Goal: Task Accomplishment & Management: Complete application form

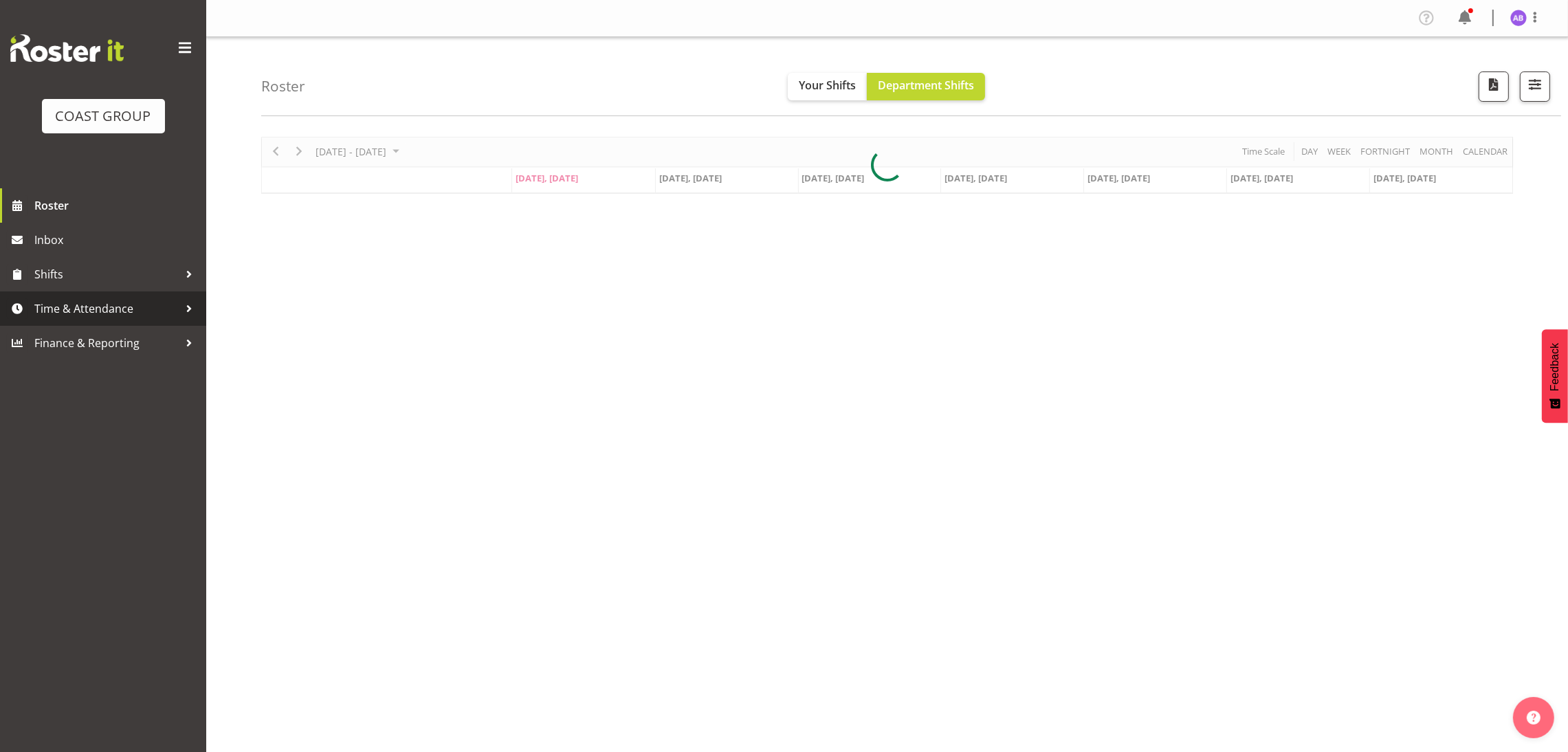
click at [156, 316] on span "Time & Attendance" at bounding box center [106, 308] width 144 height 20
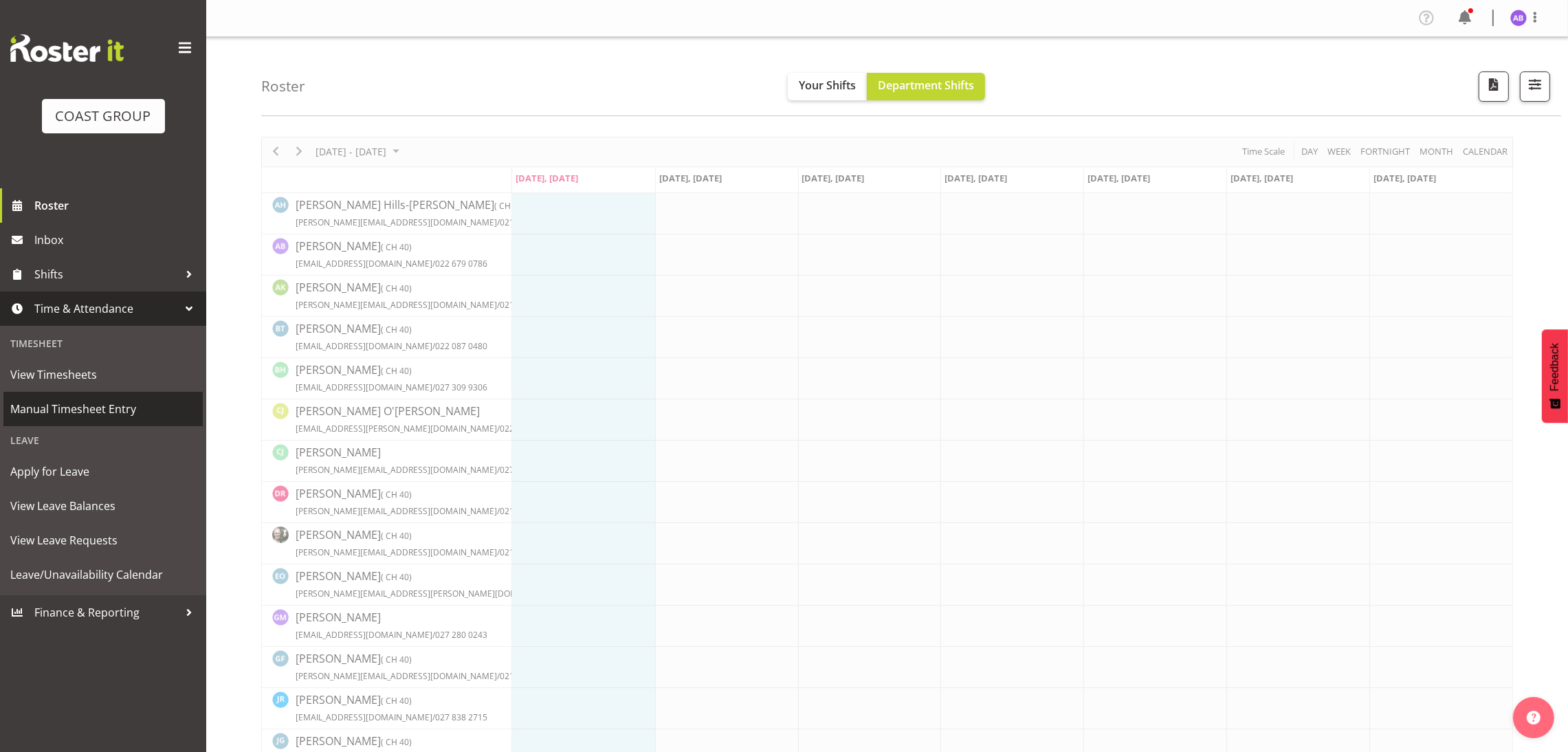
click at [109, 403] on span "Manual Timesheet Entry" at bounding box center [103, 408] width 186 height 20
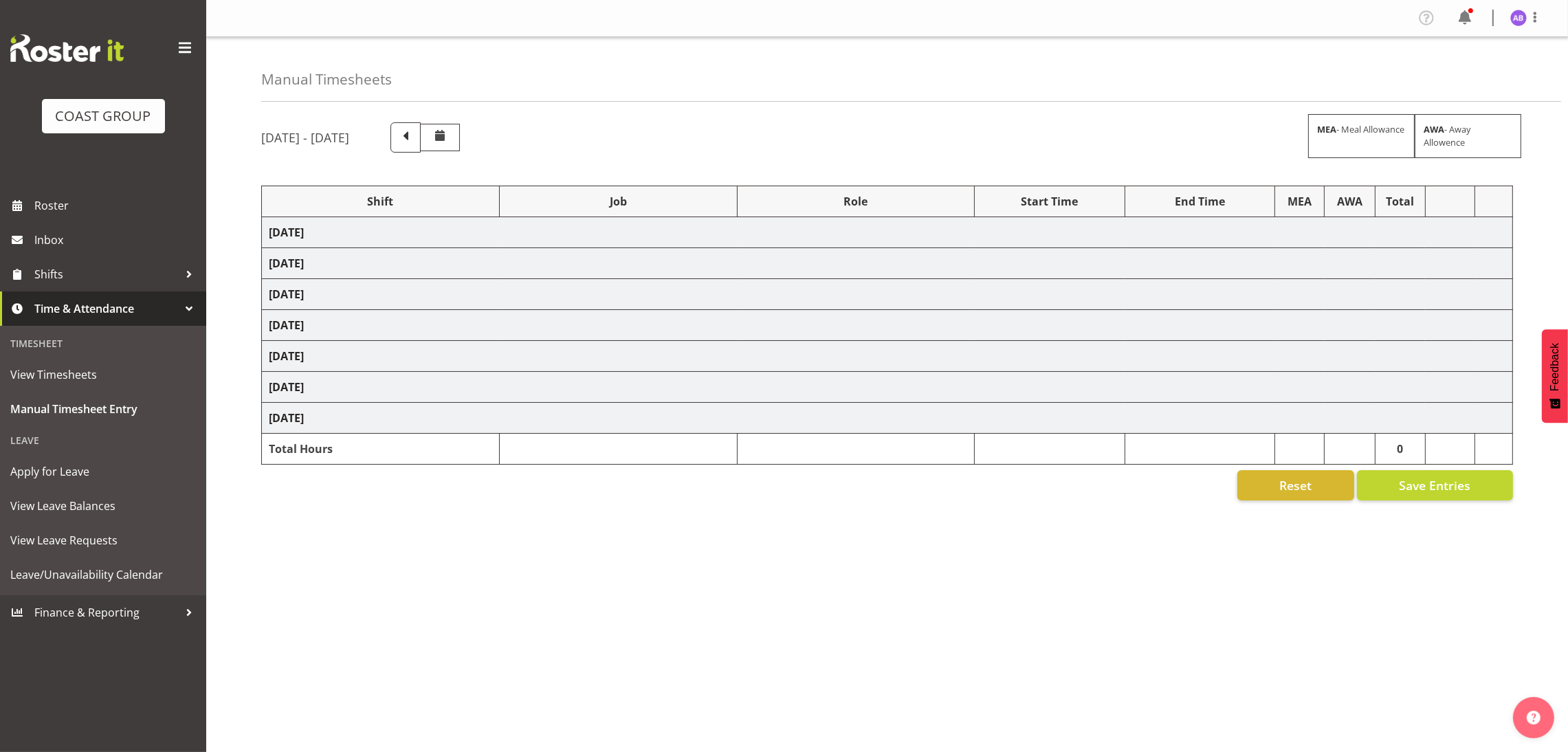
select select "624"
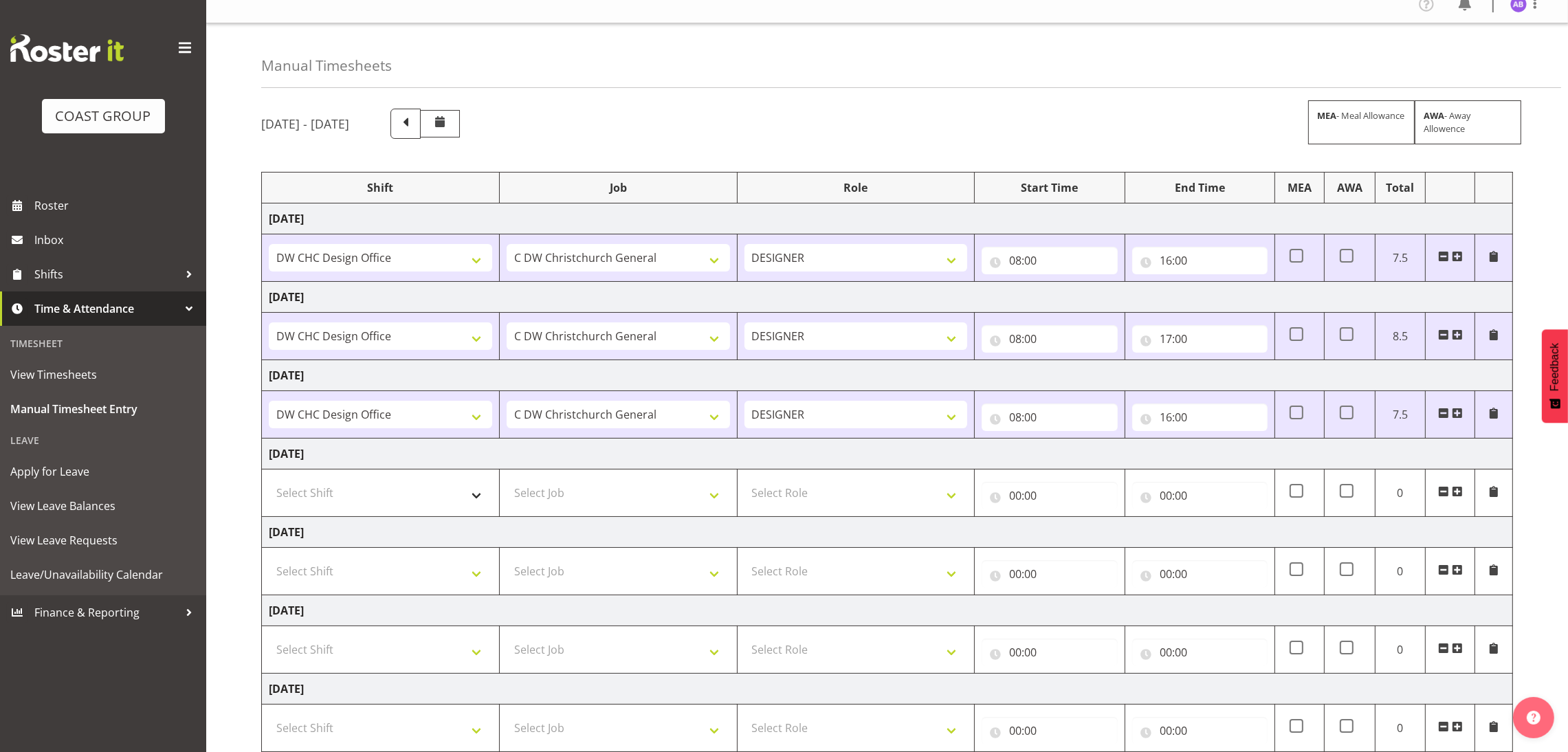
scroll to position [103, 0]
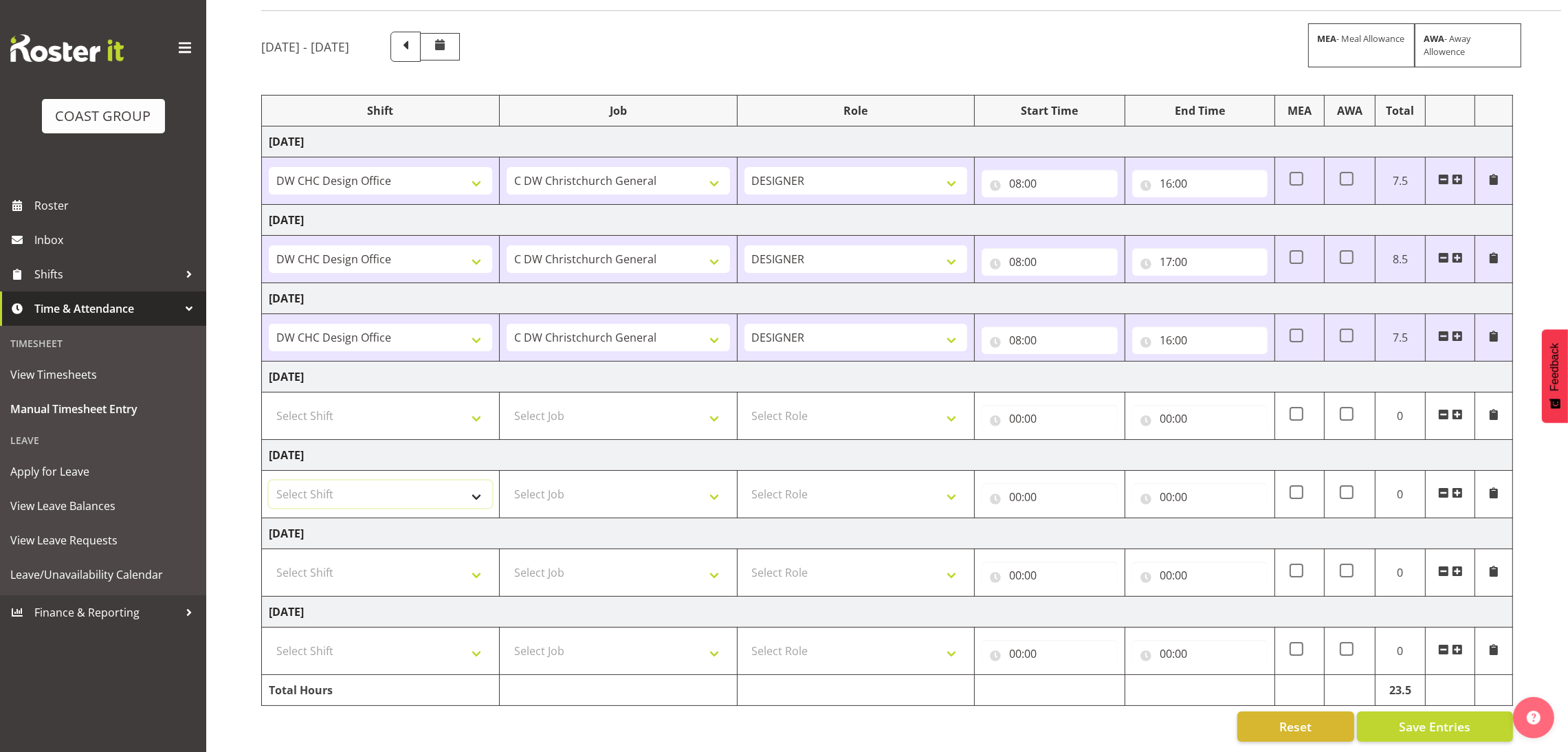
click at [426, 482] on select "Select Shift DW CHC Design Office DW CHC General Work Aug DW CHC General Work D…" at bounding box center [380, 494] width 223 height 27
select select "1512"
click at [269, 480] on select "Select Shift DW CHC Design Office DW CHC General Work Aug DW CHC General Work D…" at bounding box center [380, 494] width 223 height 27
click at [608, 482] on select "Select Job 1 Carlton Events 1 [PERSON_NAME][GEOGRAPHIC_DATA] 1 [PERSON_NAME][GE…" at bounding box center [618, 494] width 223 height 27
select select "624"
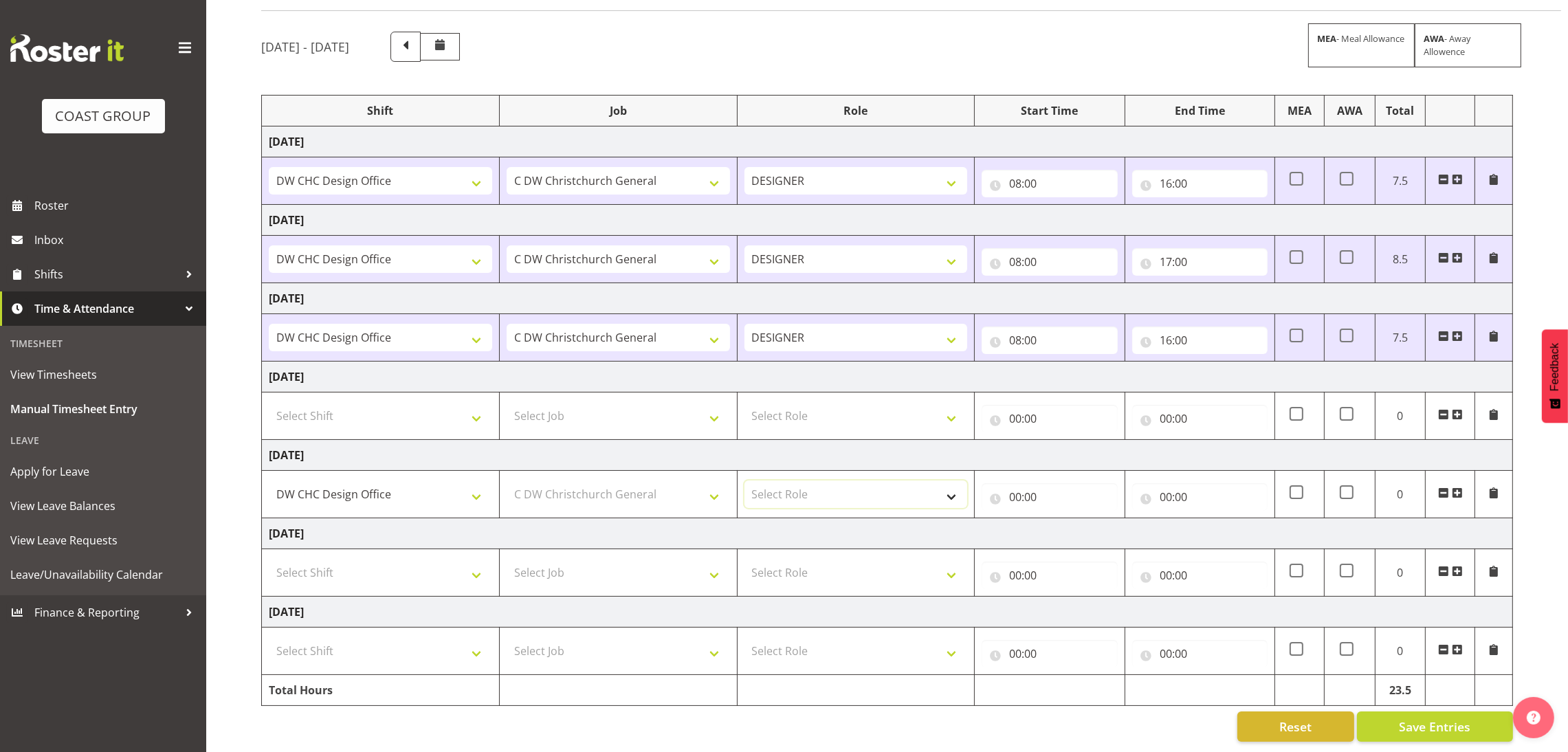
click at [835, 482] on select "Select Role DESIGNER Designer" at bounding box center [856, 494] width 223 height 27
select select "215"
click at [744, 480] on select "Select Role DESIGNER Designer" at bounding box center [856, 494] width 223 height 27
click at [1025, 478] on div "00:00 00 01 02 03 04 05 06 07 08 09 10 11 12 13 14 15 16 17 18 19 20 21 22 23 :…" at bounding box center [1049, 495] width 135 height 33
click at [1030, 483] on input "00:00" at bounding box center [1049, 497] width 135 height 27
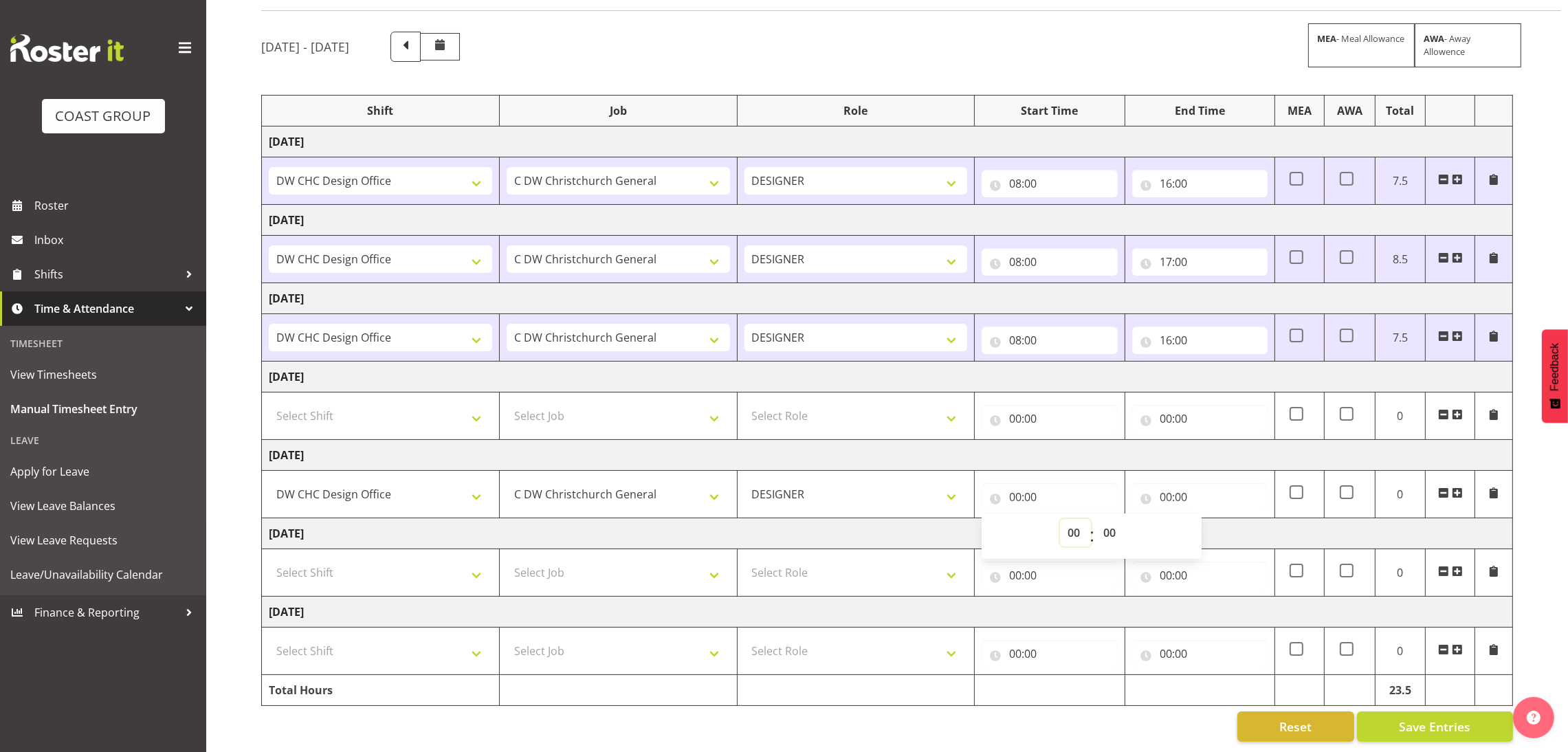
click at [1069, 532] on select "00 01 02 03 04 05 06 07 08 09 10 11 12 13 14 15 16 17 18 19 20 21 22 23" at bounding box center [1075, 532] width 31 height 27
select select "8"
click at [1060, 519] on select "00 01 02 03 04 05 06 07 08 09 10 11 12 13 14 15 16 17 18 19 20 21 22 23" at bounding box center [1075, 532] width 31 height 27
type input "08:00"
click at [1234, 490] on input "00:00" at bounding box center [1199, 497] width 135 height 27
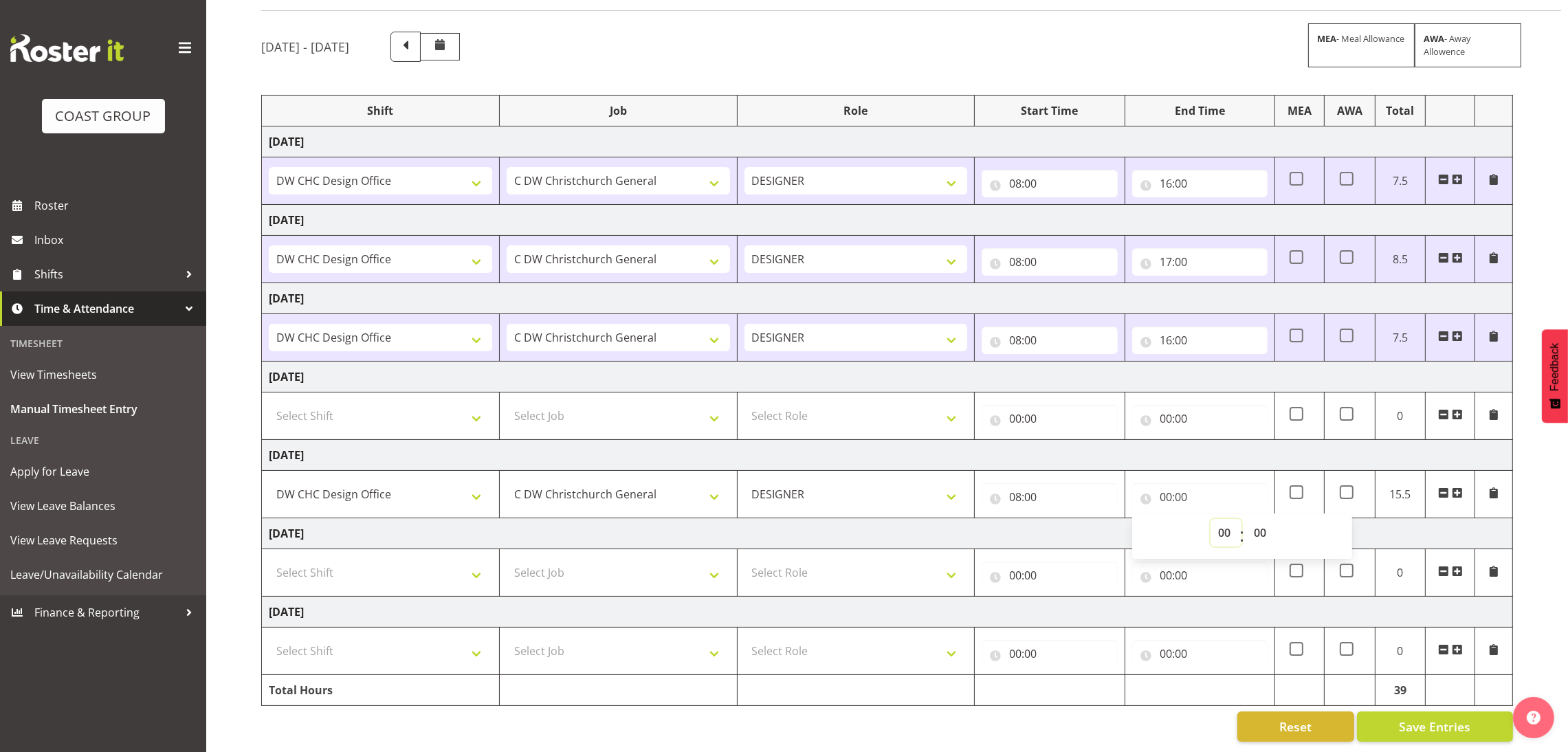
click at [1219, 519] on select "00 01 02 03 04 05 06 07 08 09 10 11 12 13 14 15 16 17 18 19 20 21 22 23" at bounding box center [1225, 532] width 31 height 27
select select "16"
click at [1210, 519] on select "00 01 02 03 04 05 06 07 08 09 10 11 12 13 14 15 16 17 18 19 20 21 22 23" at bounding box center [1225, 532] width 31 height 27
type input "16:00"
click at [1267, 532] on select "00 01 02 03 04 05 06 07 08 09 10 11 12 13 14 15 16 17 18 19 20 21 22 23 24 25 2…" at bounding box center [1261, 532] width 31 height 27
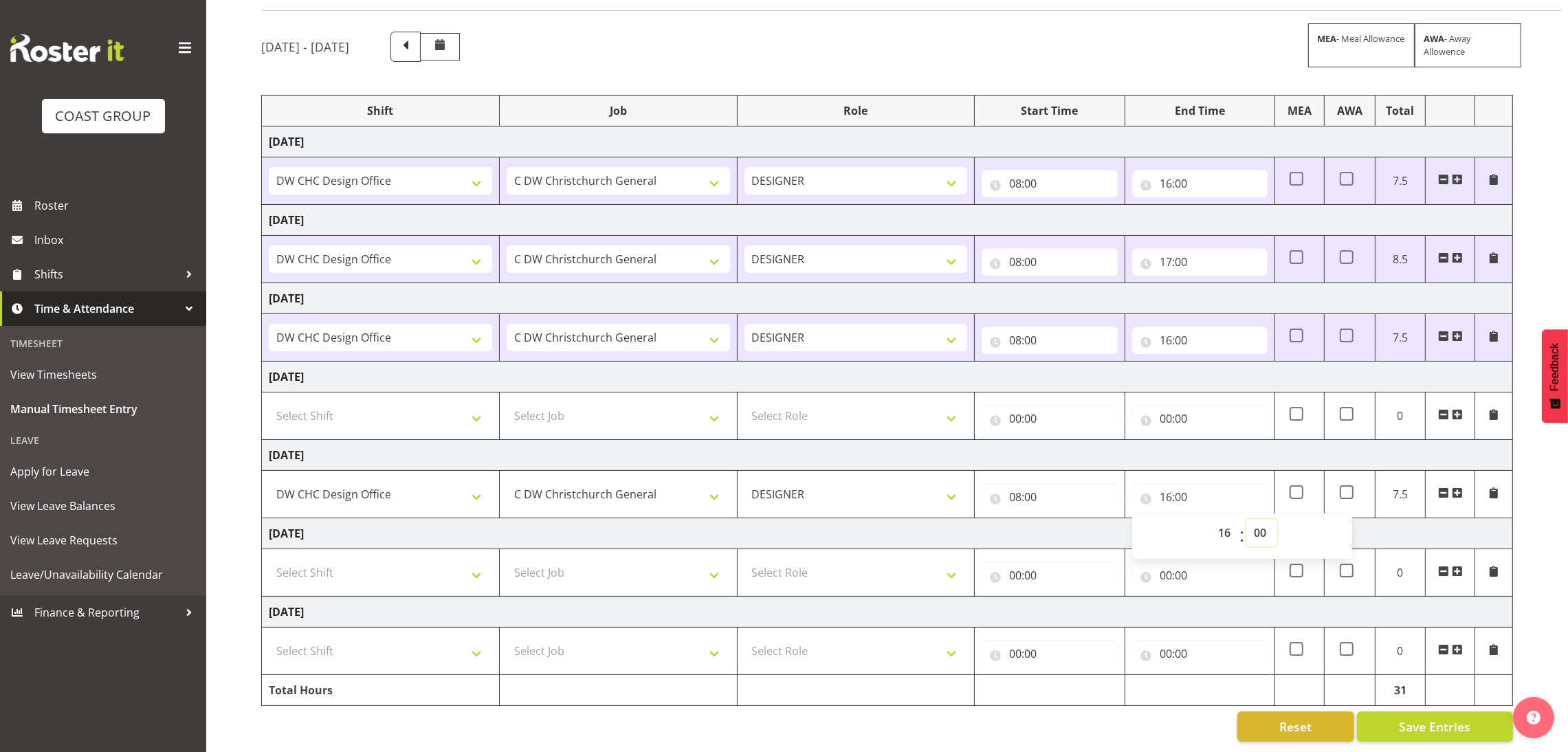
select select "30"
click at [1246, 519] on select "00 01 02 03 04 05 06 07 08 09 10 11 12 13 14 15 16 17 18 19 20 21 22 23 24 25 2…" at bounding box center [1261, 532] width 31 height 27
type input "16:30"
click at [1246, 483] on input "16:30" at bounding box center [1199, 497] width 135 height 27
click at [1421, 721] on span "Save Entries" at bounding box center [1434, 726] width 72 height 18
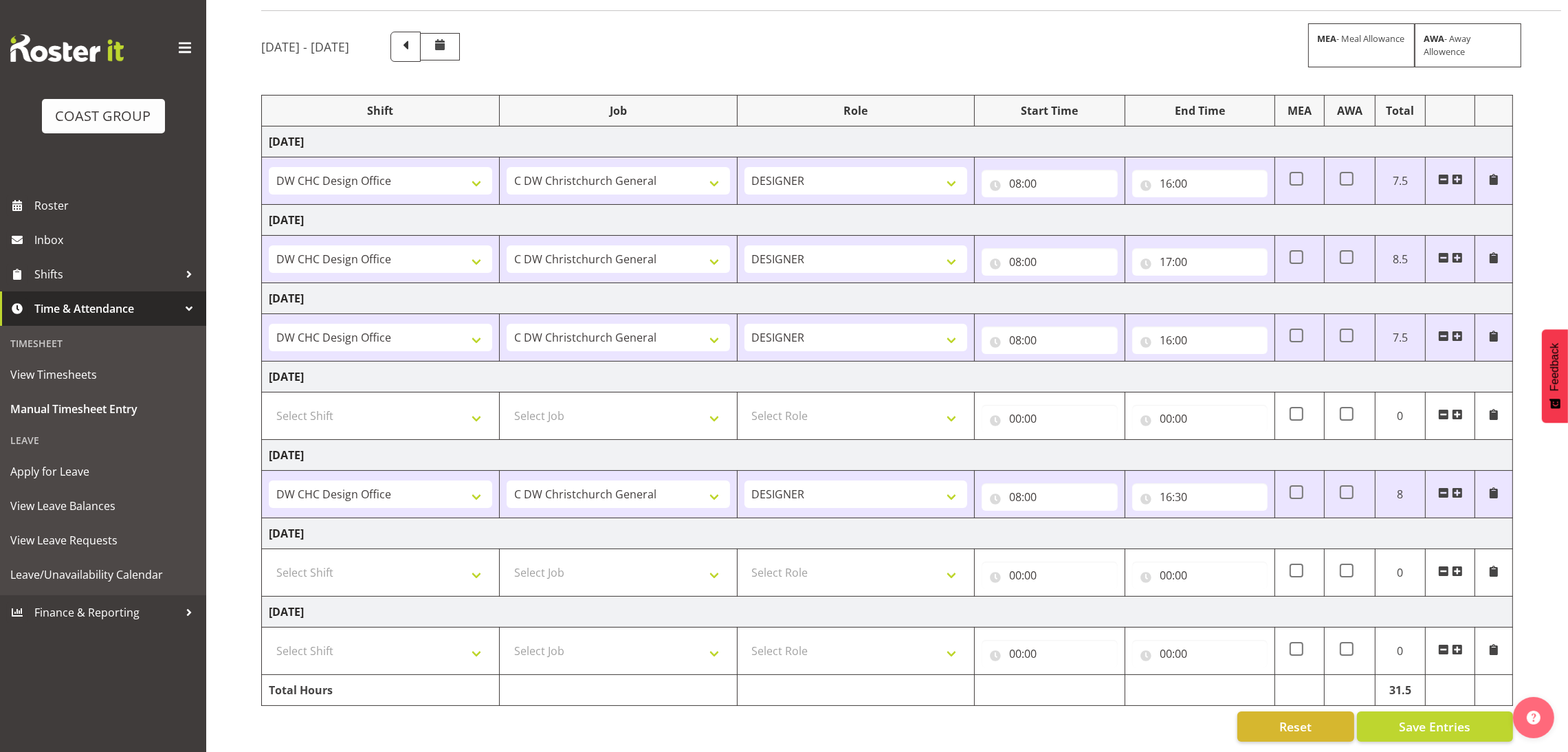
click at [1441, 487] on span at bounding box center [1443, 492] width 11 height 11
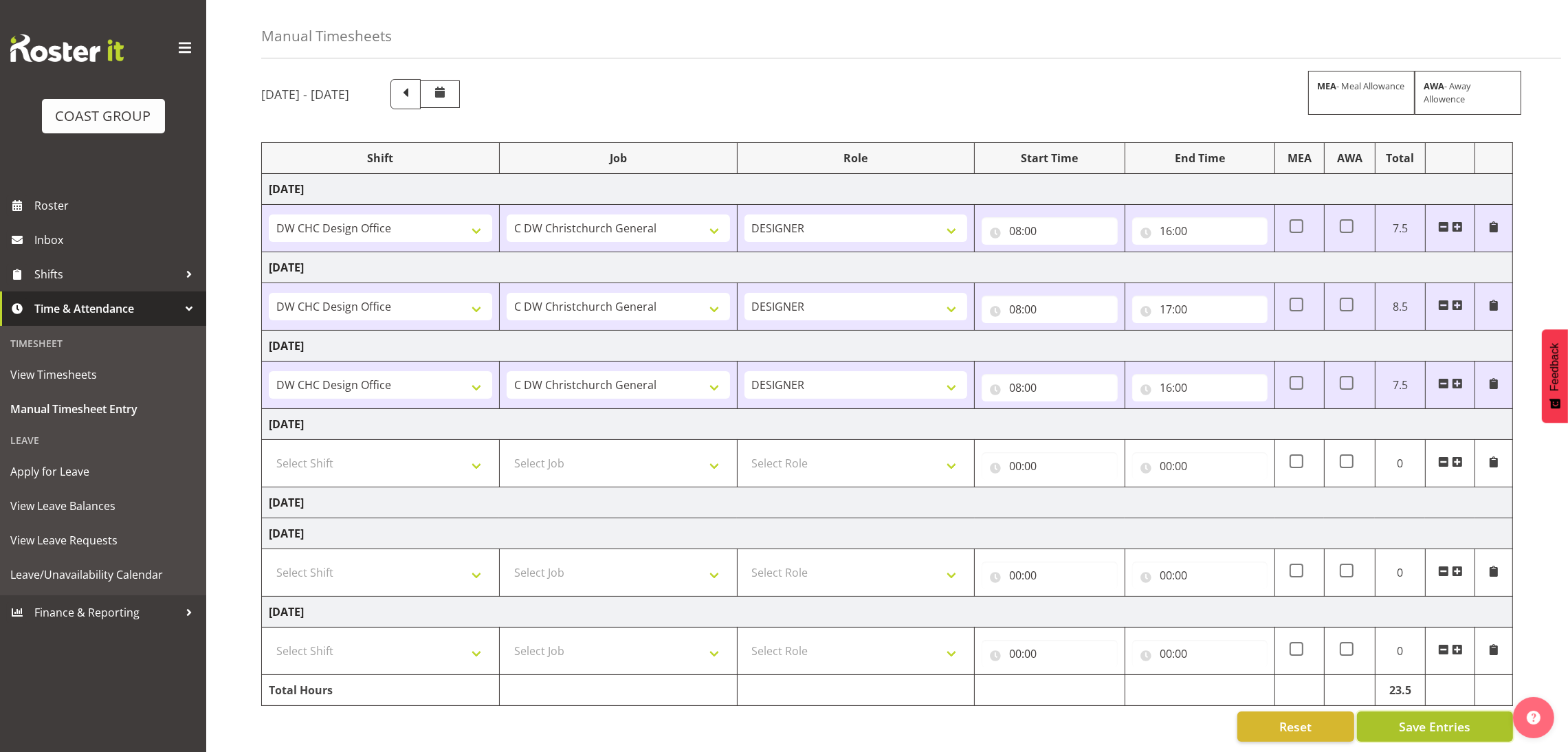
click at [1421, 717] on span "Save Entries" at bounding box center [1434, 726] width 72 height 18
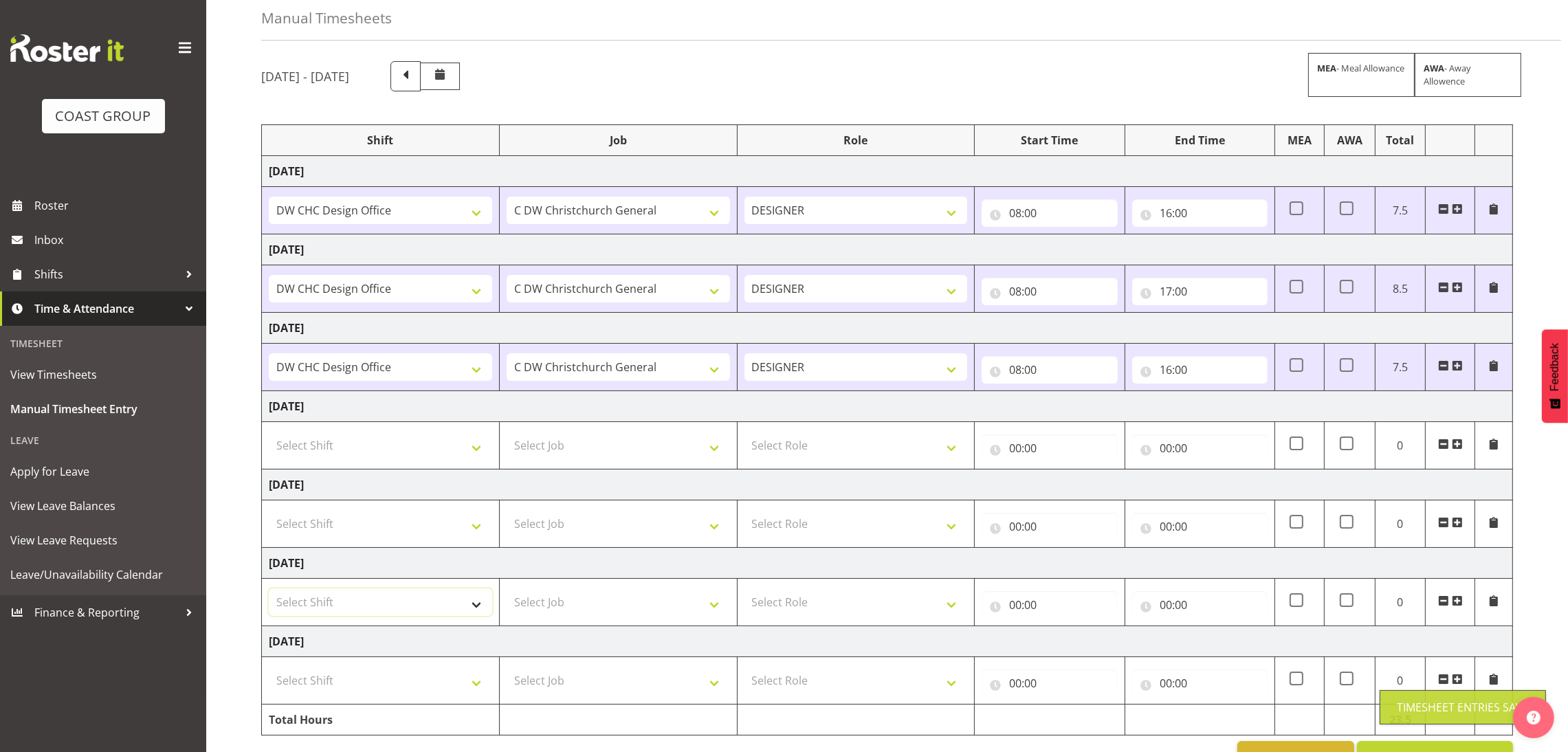
click at [411, 612] on select "Select Shift DW CHC Design Office DW CHC General Work Aug DW CHC General Work D…" at bounding box center [380, 602] width 223 height 27
select select "1512"
click at [269, 590] on select "Select Shift DW CHC Design Office DW CHC General Work Aug DW CHC General Work D…" at bounding box center [380, 602] width 223 height 27
click at [587, 609] on select "Select Job 1 Carlton Events 1 [PERSON_NAME][GEOGRAPHIC_DATA] 1 [PERSON_NAME][GE…" at bounding box center [618, 602] width 223 height 27
select select "624"
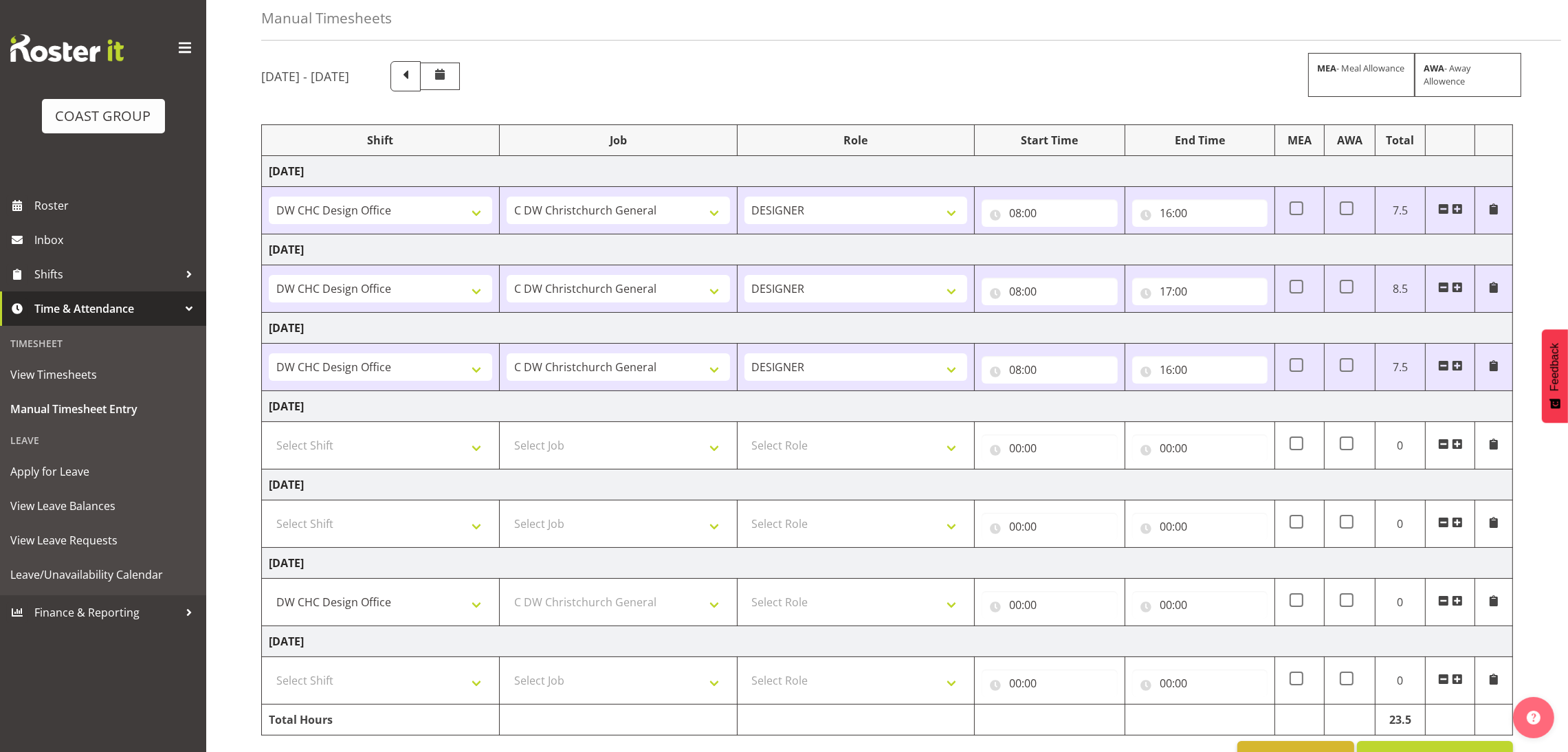
click at [793, 619] on td "Select Role DESIGNER Designer" at bounding box center [855, 603] width 238 height 48
click at [806, 608] on select "Select Role DESIGNER Designer" at bounding box center [856, 602] width 223 height 27
select select "215"
click at [744, 590] on select "Select Role DESIGNER Designer" at bounding box center [856, 602] width 223 height 27
click at [1064, 584] on td "00:00 00 01 02 03 04 05 06 07 08 09 10 11 12 13 14 15 16 17 18 19 20 21 22 23 :…" at bounding box center [1049, 603] width 149 height 48
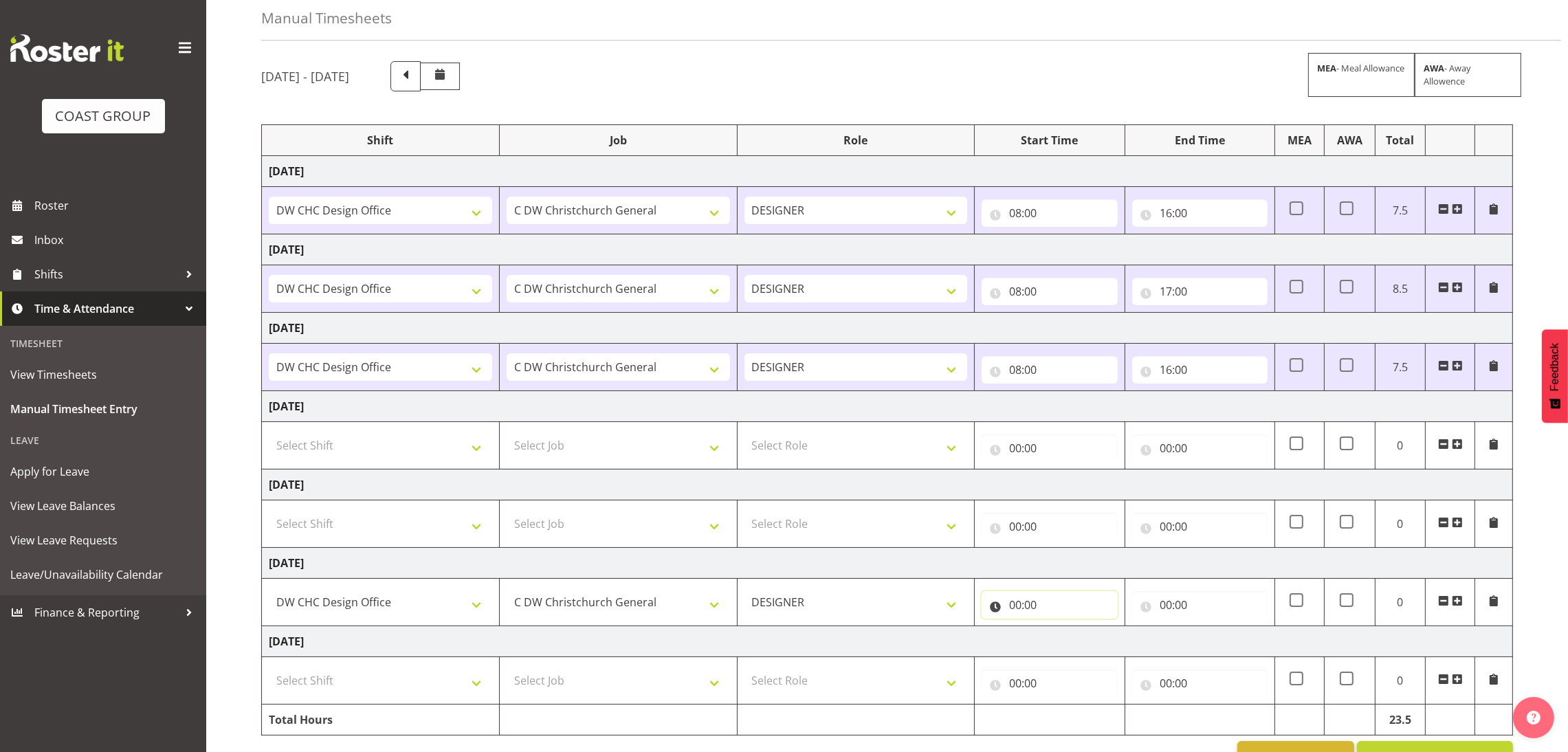
click at [1052, 595] on input "00:00" at bounding box center [1049, 605] width 135 height 27
click at [1074, 629] on select "00 01 02 03 04 05 06 07 08 09 10 11 12 13 14 15 16 17 18 19 20 21 22 23" at bounding box center [1075, 640] width 31 height 27
select select "8"
click at [1060, 628] on select "00 01 02 03 04 05 06 07 08 09 10 11 12 13 14 15 16 17 18 19 20 21 22 23" at bounding box center [1075, 640] width 31 height 27
type input "08:00"
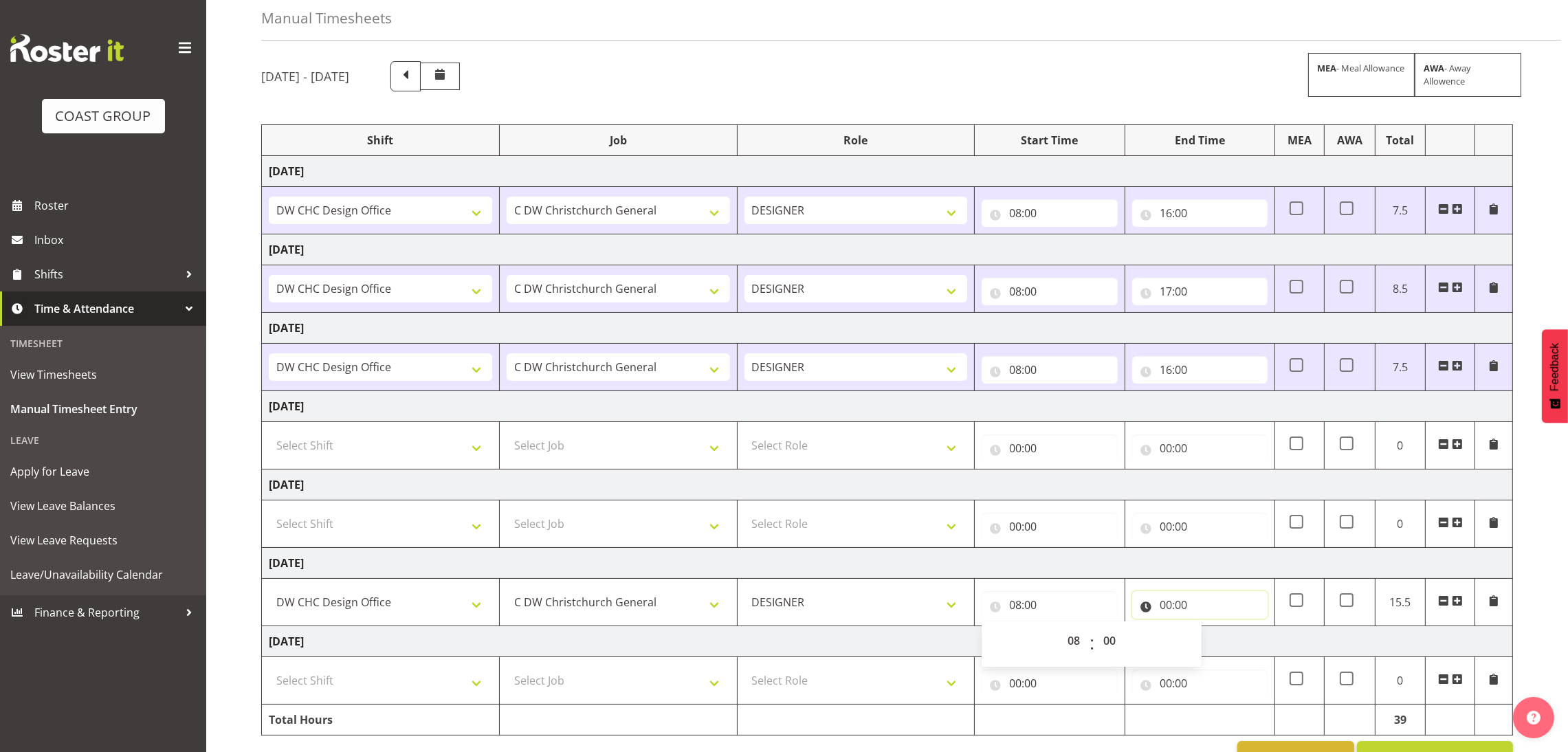
click at [1227, 609] on input "00:00" at bounding box center [1199, 605] width 135 height 27
click at [1208, 643] on div "00 01 02 03 04 05 06 07 08 09 10 11 12 13 14 15 16 17 18 19 20 21 22 23" at bounding box center [1223, 644] width 31 height 35
click at [1202, 639] on div "00 01 02 03 04 05 06 07 08 09 10 11 12 13 14 15 16 17 18 19 20 21 22 23 : 00 01…" at bounding box center [1241, 644] width 220 height 35
click at [1213, 646] on select "00 01 02 03 04 05 06 07 08 09 10 11 12 13 14 15 16 17 18 19 20 21 22 23" at bounding box center [1225, 640] width 31 height 27
select select "16"
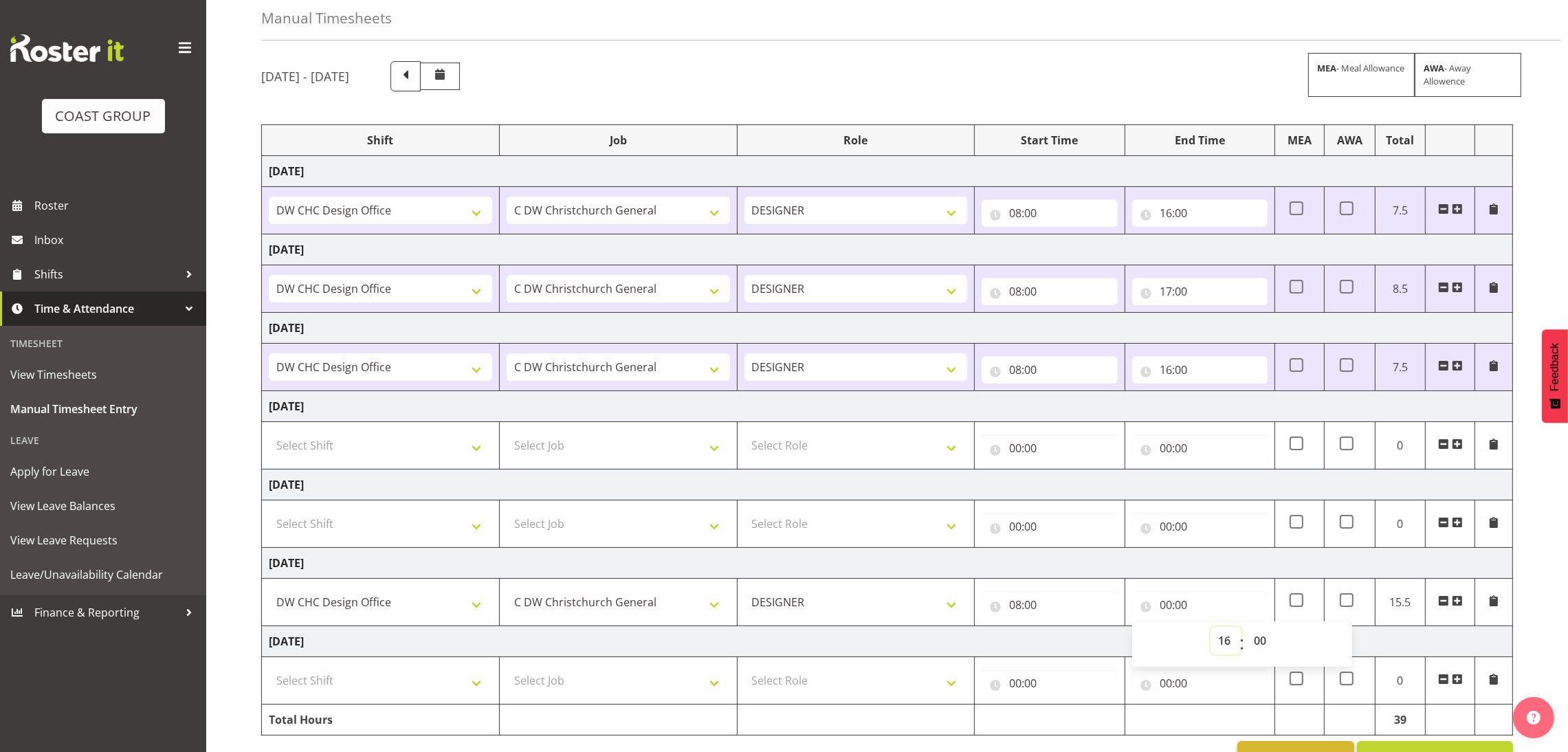
click at [1210, 628] on select "00 01 02 03 04 05 06 07 08 09 10 11 12 13 14 15 16 17 18 19 20 21 22 23" at bounding box center [1225, 640] width 31 height 27
type input "16:00"
click at [1252, 649] on select "00 01 02 03 04 05 06 07 08 09 10 11 12 13 14 15 16 17 18 19 20 21 22 23 24 25 2…" at bounding box center [1261, 640] width 31 height 27
select select "30"
click at [1246, 628] on select "00 01 02 03 04 05 06 07 08 09 10 11 12 13 14 15 16 17 18 19 20 21 22 23 24 25 2…" at bounding box center [1261, 640] width 31 height 27
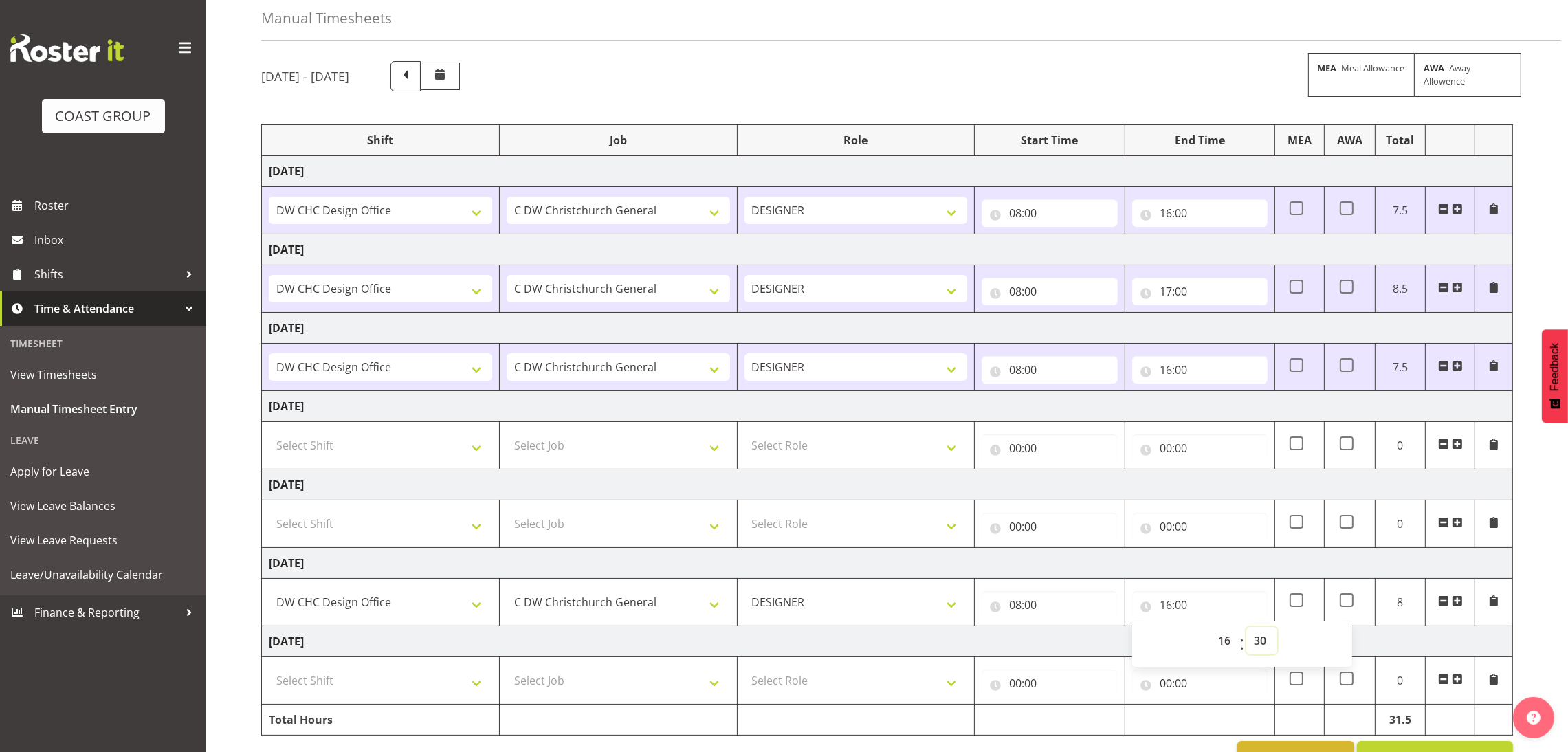
type input "16:30"
click at [939, 552] on td "[DATE]" at bounding box center [887, 563] width 1251 height 31
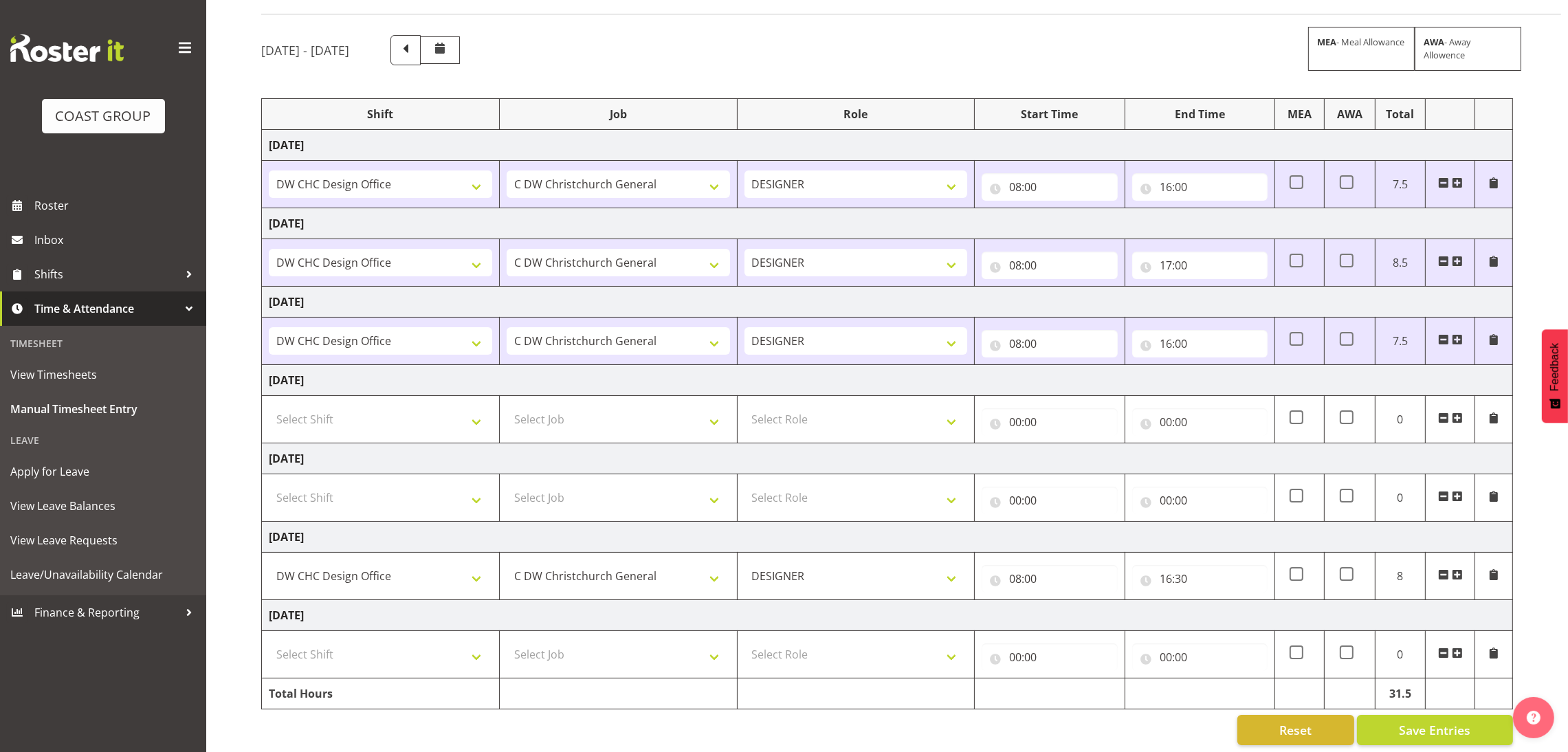
scroll to position [109, 0]
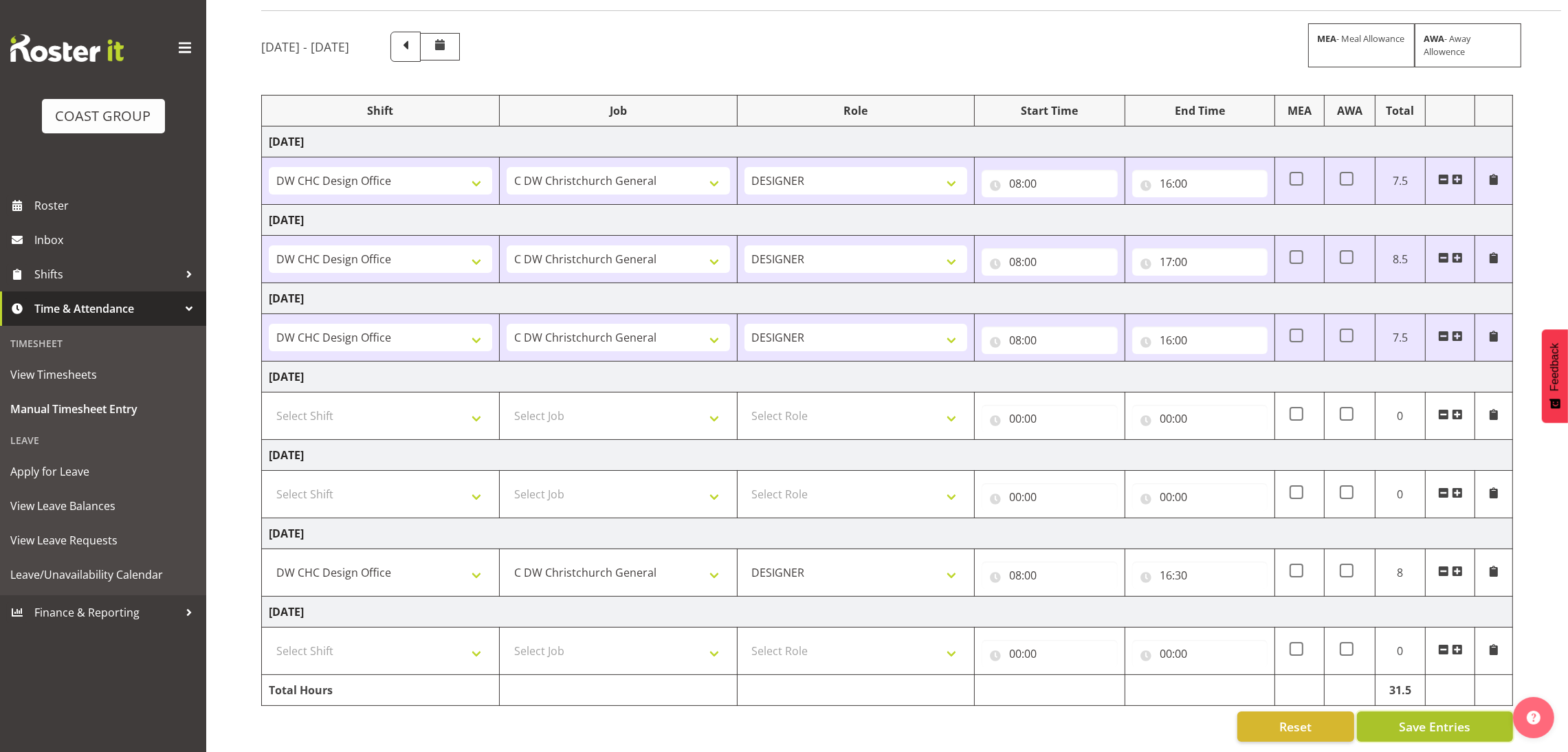
click at [1438, 717] on span "Save Entries" at bounding box center [1434, 726] width 72 height 18
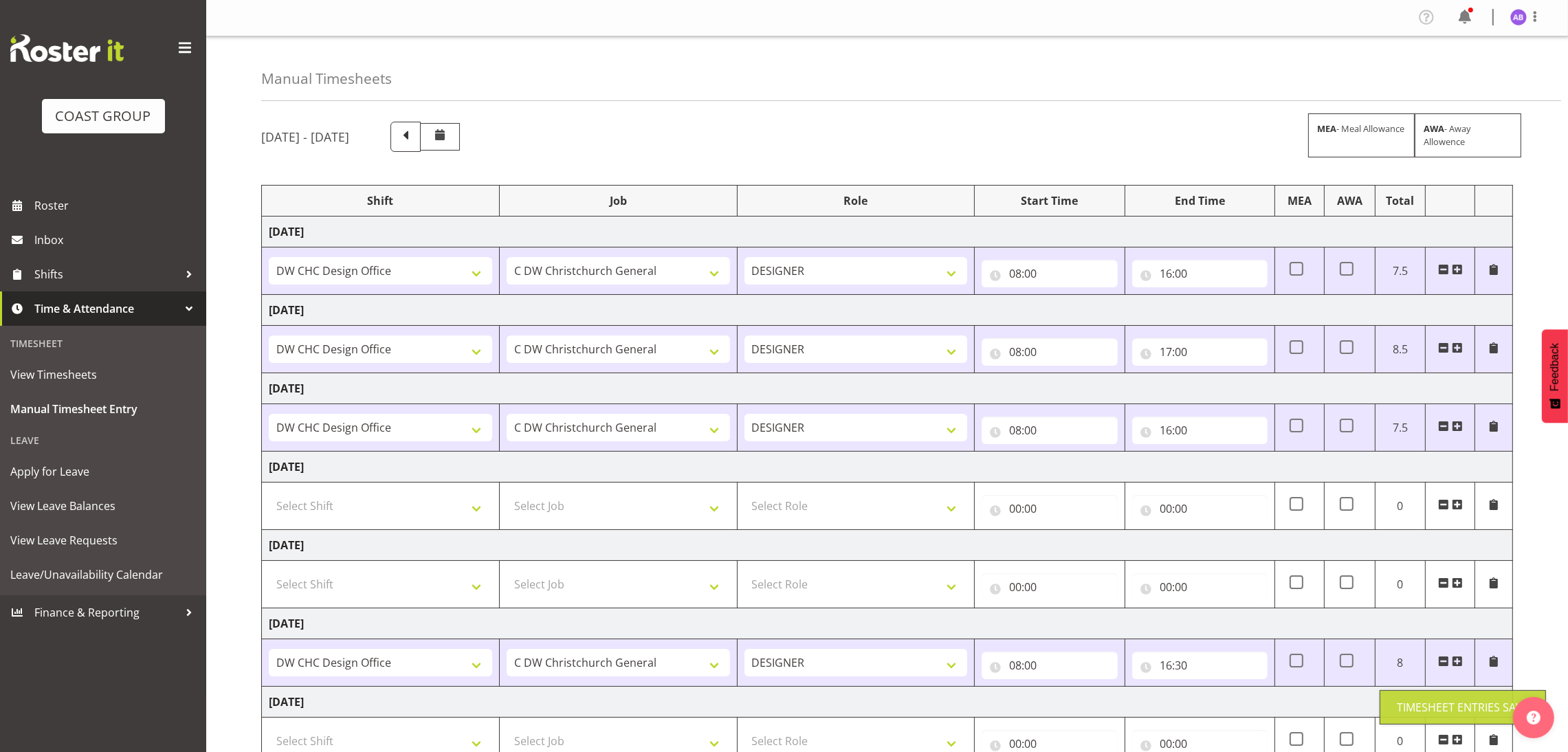
scroll to position [0, 0]
click at [1536, 22] on span at bounding box center [1535, 17] width 17 height 17
click at [1506, 64] on link "Log Out" at bounding box center [1477, 72] width 132 height 25
